Goal: Check status: Check status

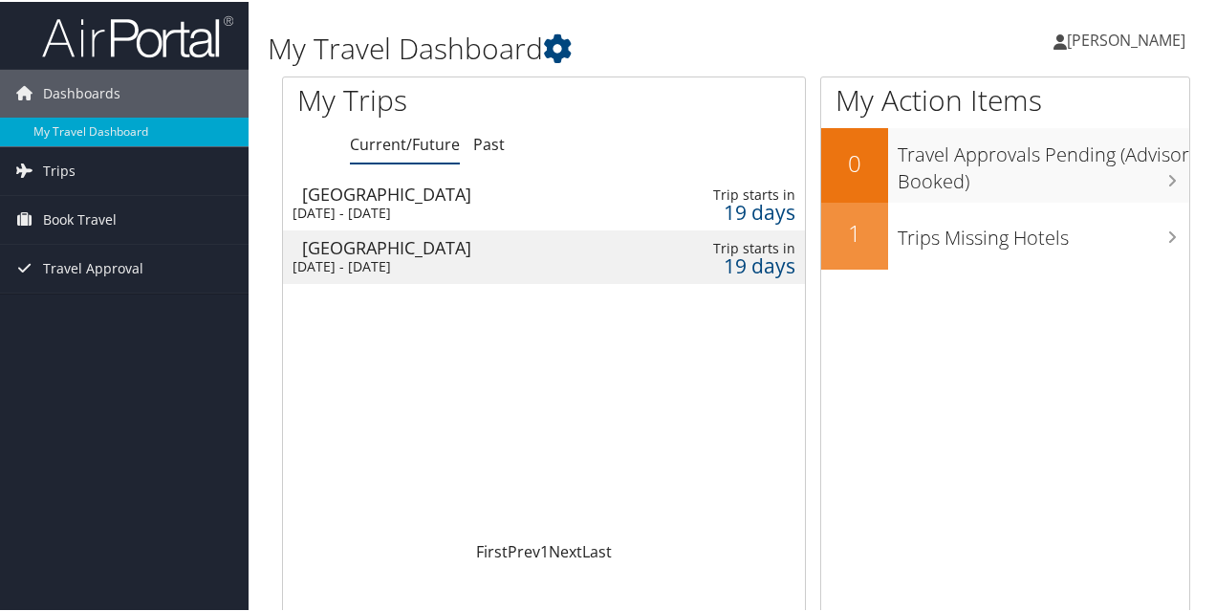
click at [501, 206] on div "[DATE] - [DATE]" at bounding box center [455, 211] width 325 height 17
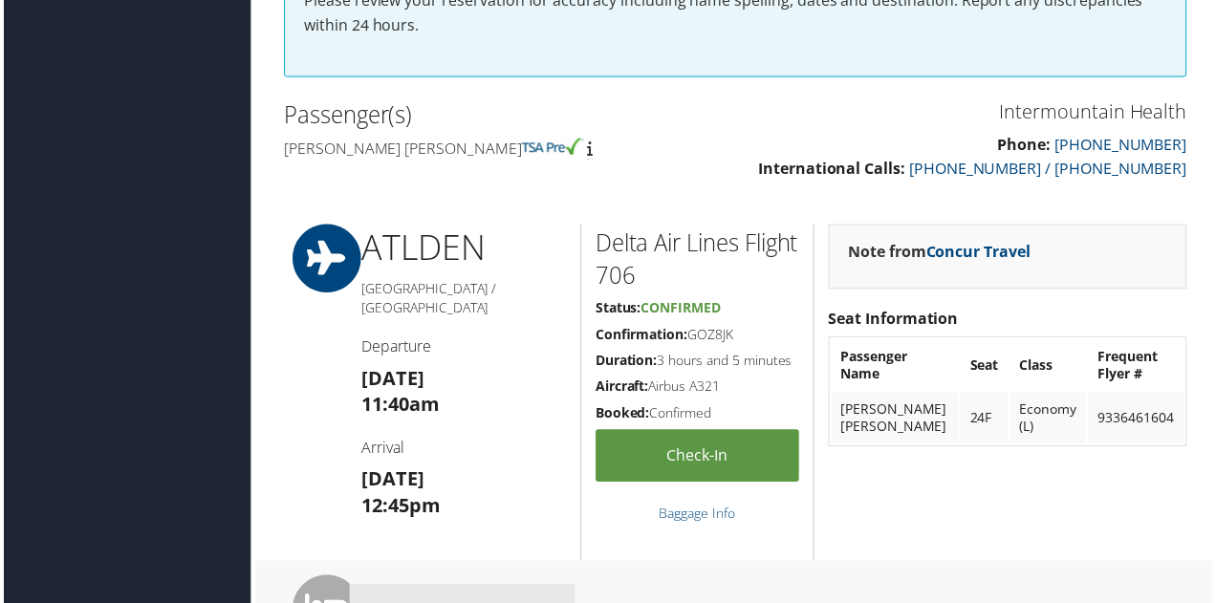
scroll to position [582, 0]
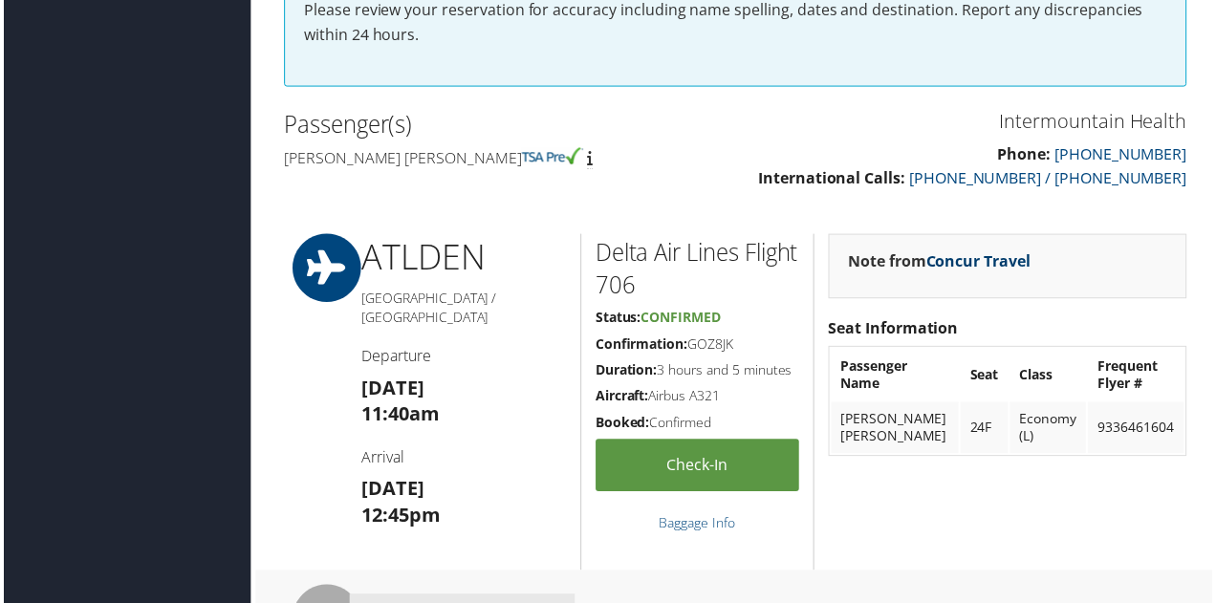
click at [948, 259] on link "Concur Travel" at bounding box center [980, 262] width 105 height 21
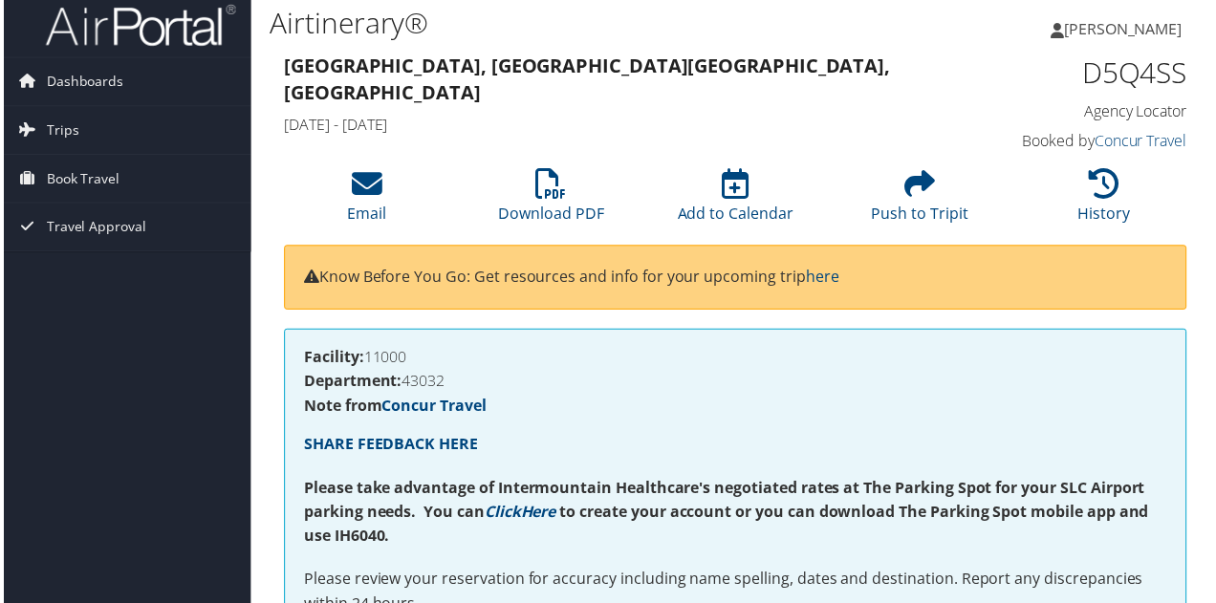
scroll to position [0, 0]
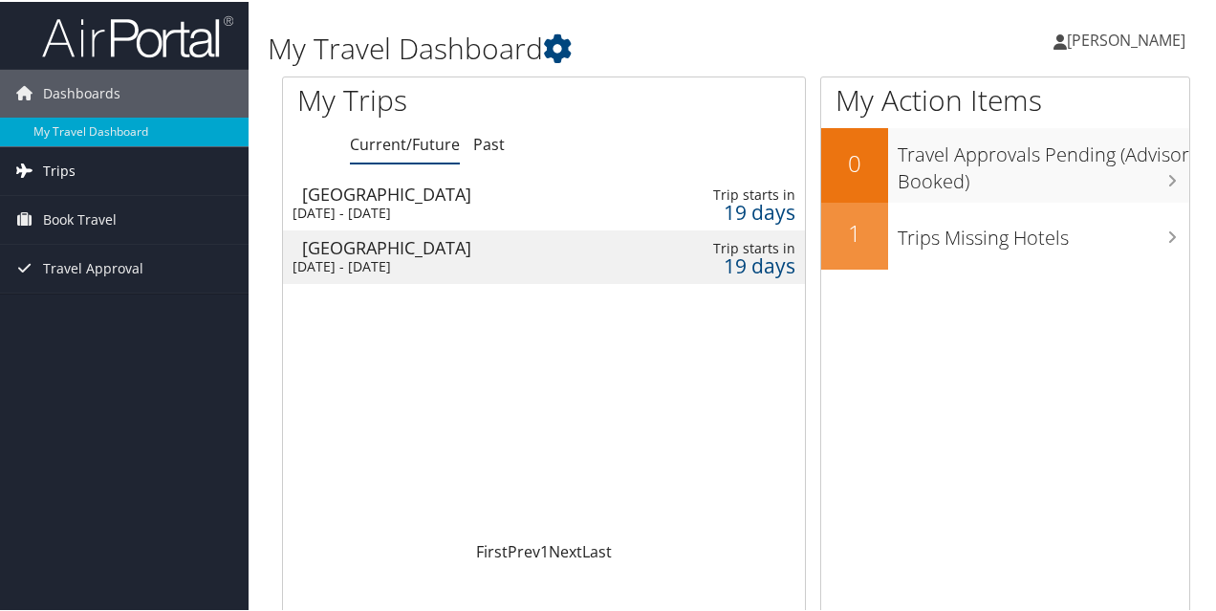
click at [126, 163] on link "Trips" at bounding box center [124, 169] width 249 height 48
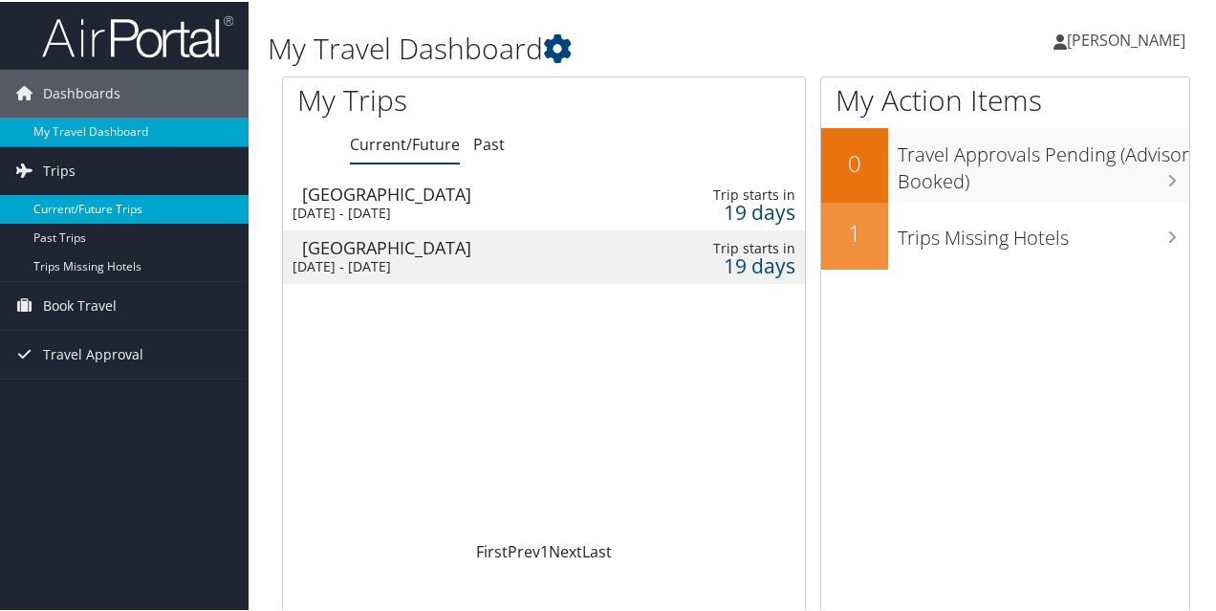
click at [122, 204] on link "Current/Future Trips" at bounding box center [124, 207] width 249 height 29
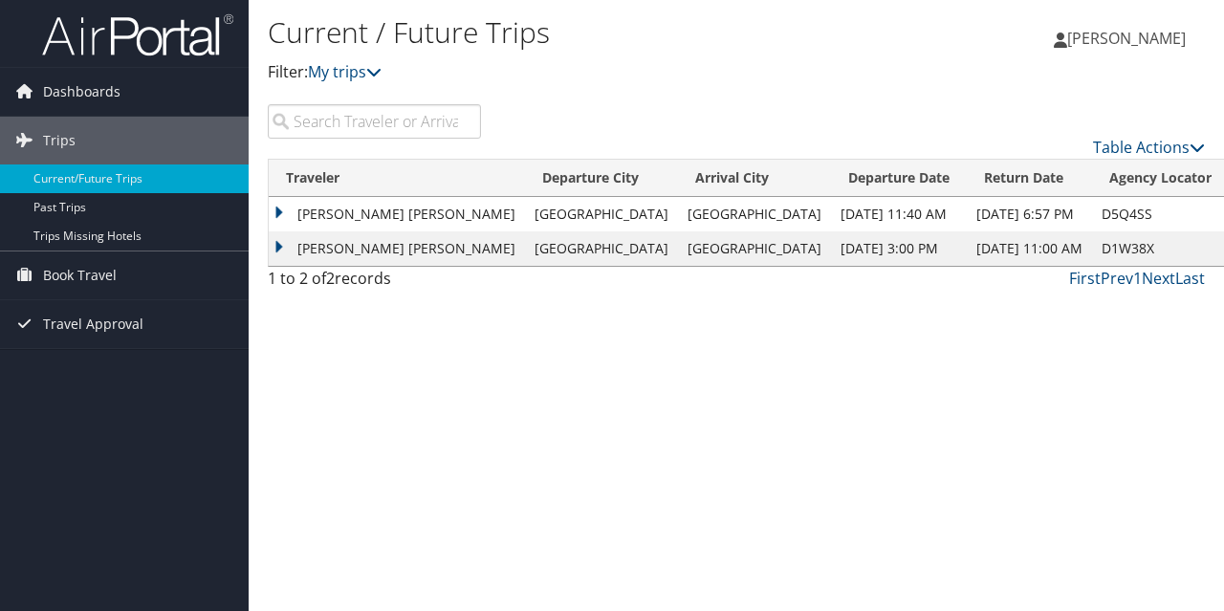
click at [279, 208] on td "SCHIAVETTA LANEE HICKS" at bounding box center [397, 214] width 256 height 34
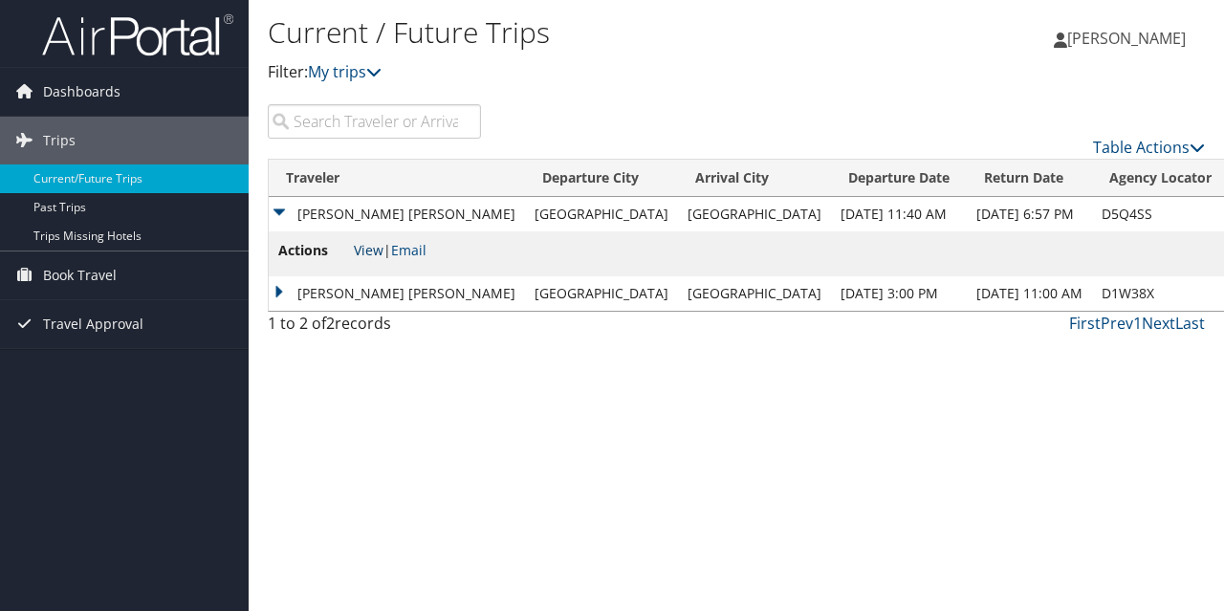
click at [367, 248] on link "View" at bounding box center [369, 250] width 30 height 18
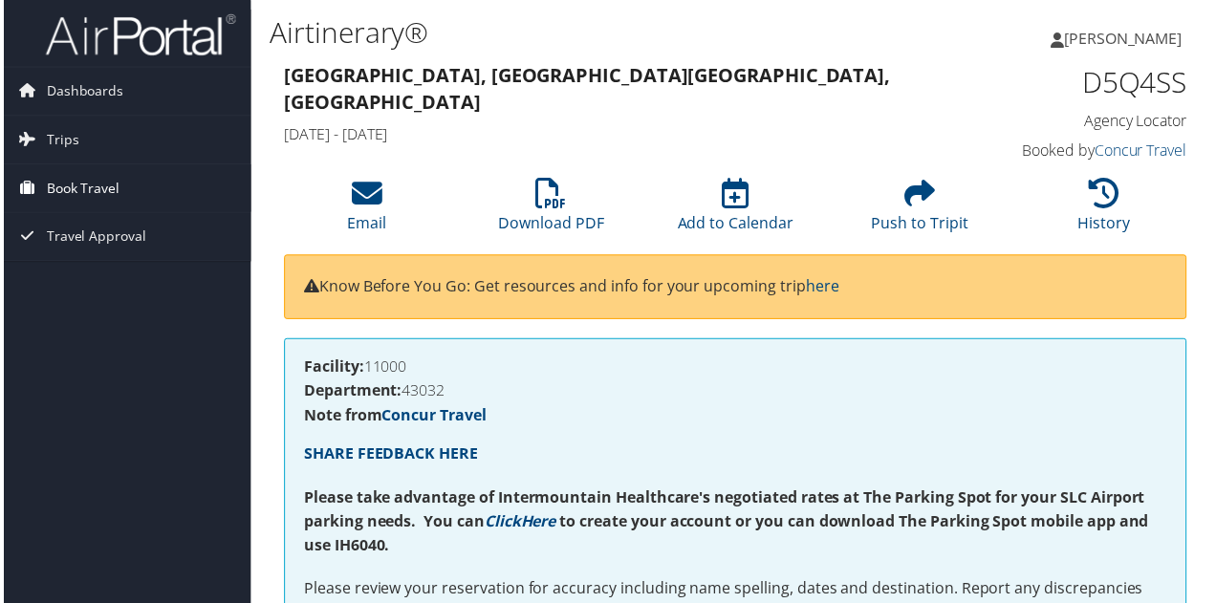
click at [84, 185] on span "Book Travel" at bounding box center [80, 189] width 74 height 48
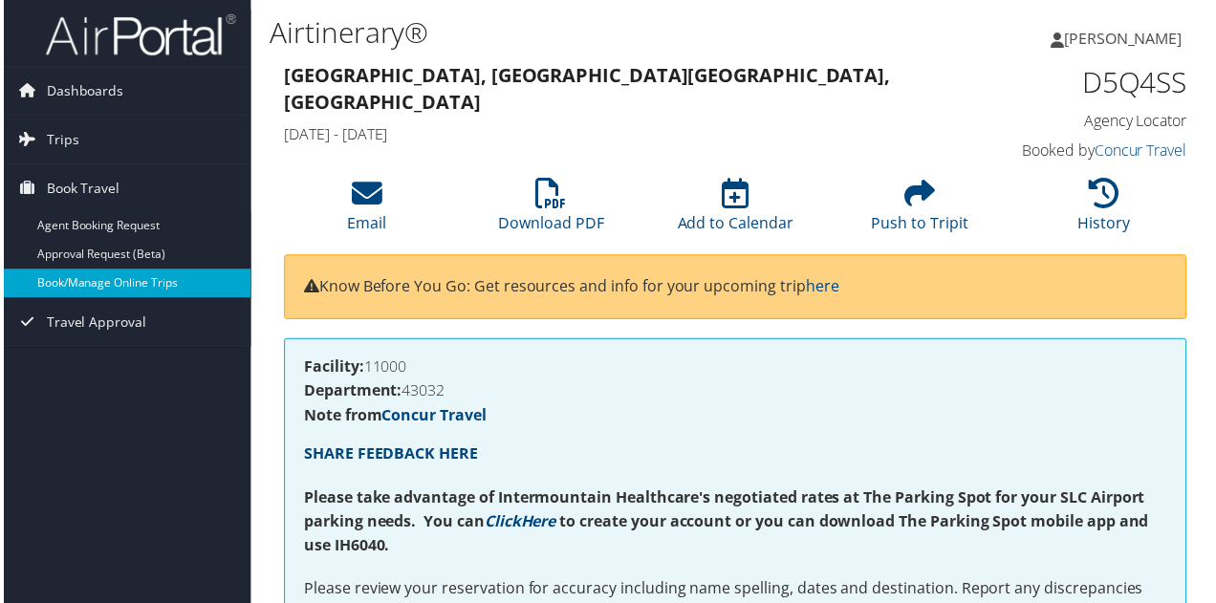
click at [113, 292] on link "Book/Manage Online Trips" at bounding box center [124, 285] width 249 height 29
click at [111, 282] on link "Book/Manage Online Trips" at bounding box center [124, 285] width 249 height 29
